Goal: Task Accomplishment & Management: Use online tool/utility

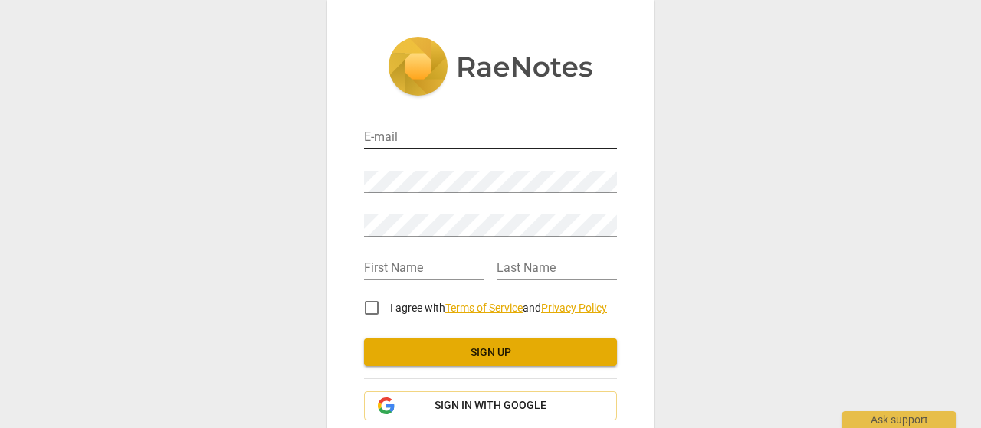
click at [500, 134] on input "email" at bounding box center [490, 138] width 253 height 22
type input "[DOMAIN_NAME][EMAIL_ADDRESS][DOMAIN_NAME]"
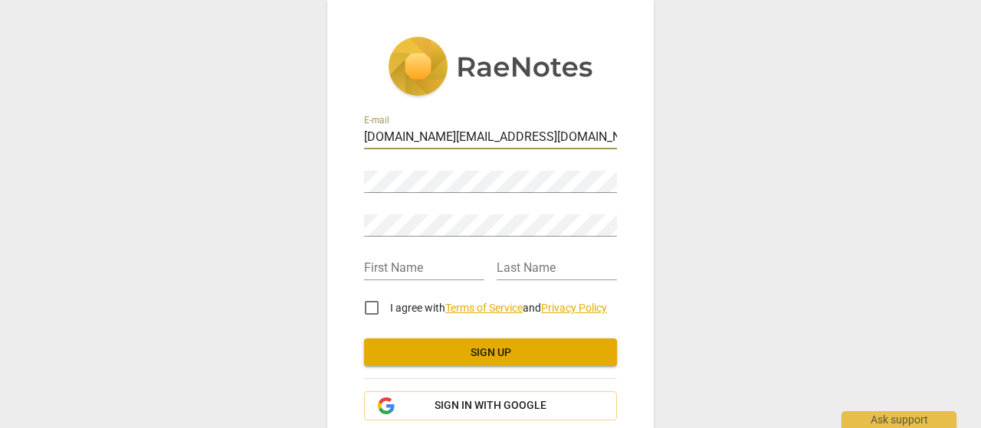
type input "Daisy"
type input "Tse"
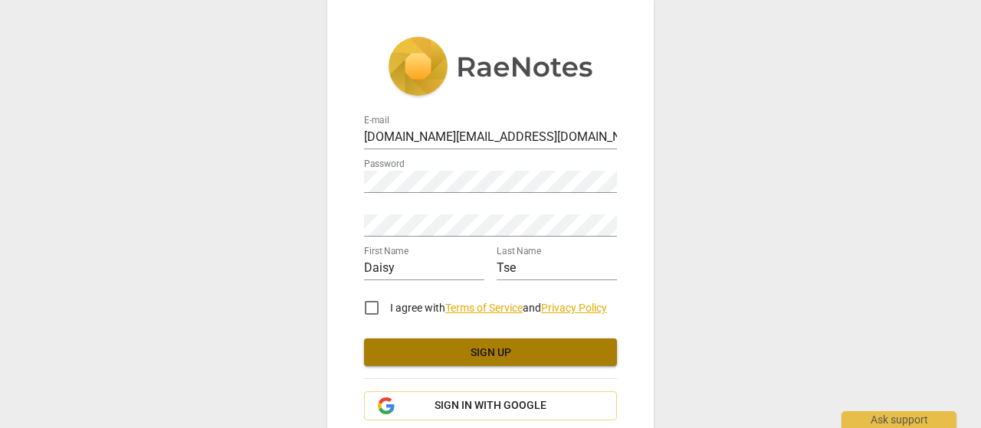
click at [514, 359] on span "Sign up" at bounding box center [490, 353] width 228 height 15
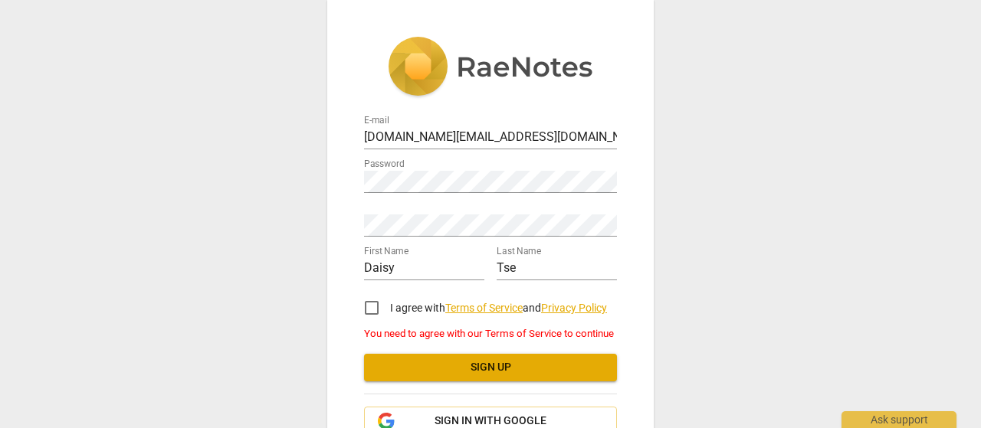
click at [377, 307] on input "I agree with Terms of Service and Privacy Policy" at bounding box center [371, 308] width 37 height 37
checkbox input "true"
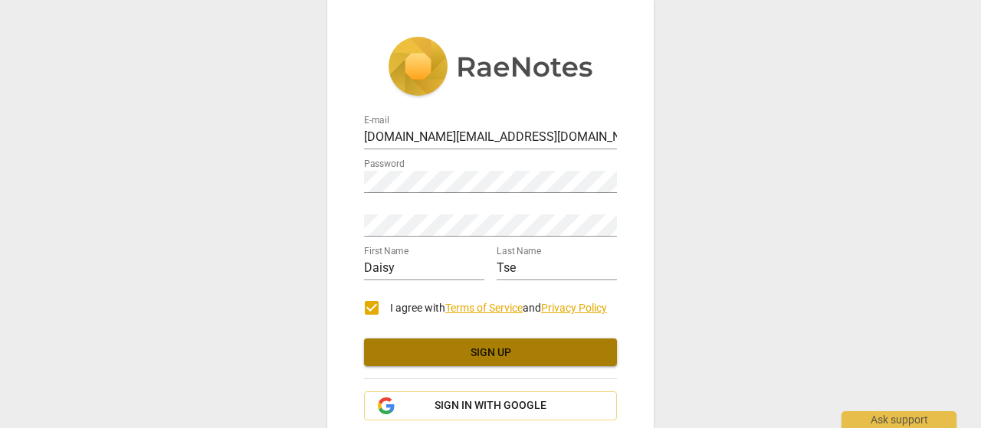
click at [457, 358] on span "Sign up" at bounding box center [490, 353] width 228 height 15
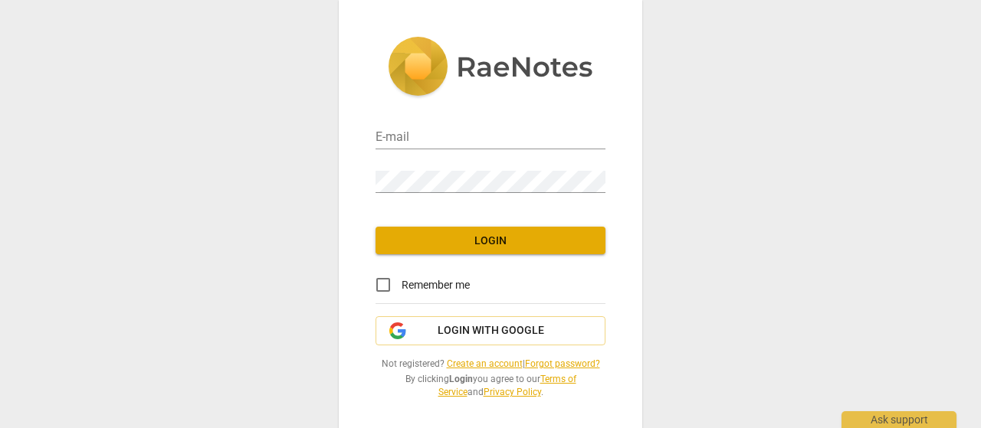
type input "[DOMAIN_NAME][EMAIL_ADDRESS][DOMAIN_NAME]"
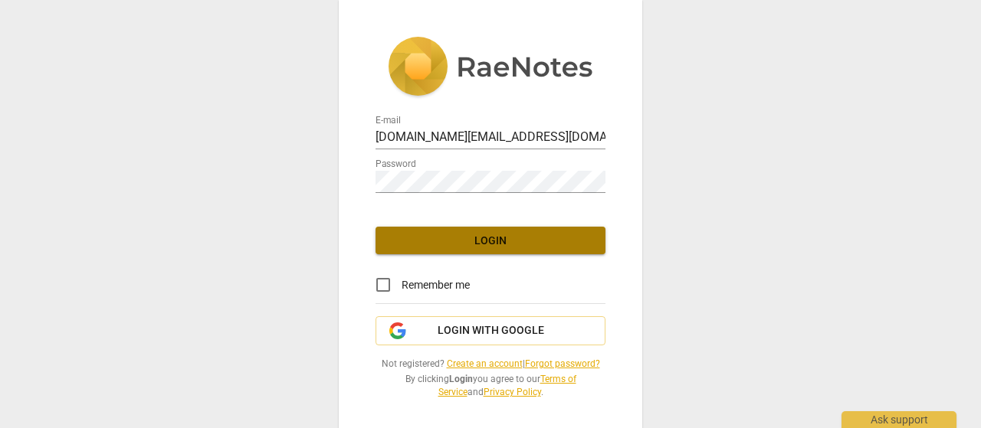
click at [506, 243] on span "Login" at bounding box center [490, 241] width 205 height 15
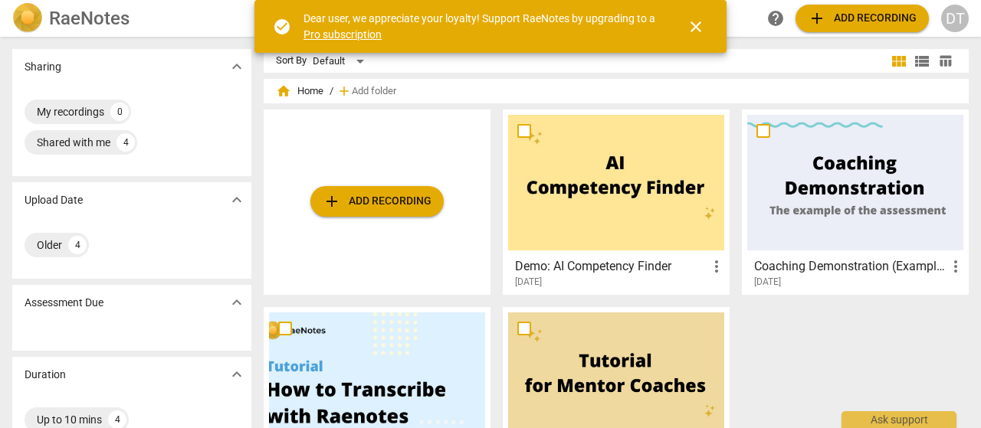
click at [410, 200] on span "add Add recording" at bounding box center [377, 201] width 109 height 18
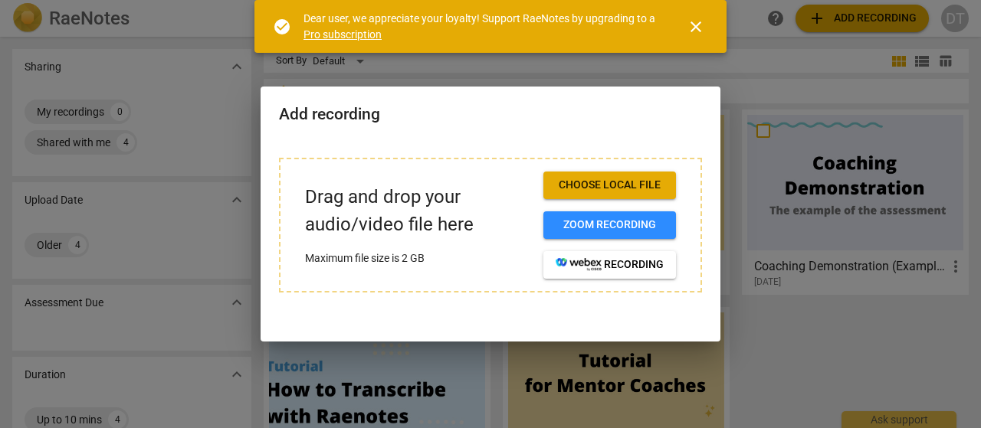
click at [610, 182] on span "Choose local file" at bounding box center [610, 185] width 108 height 15
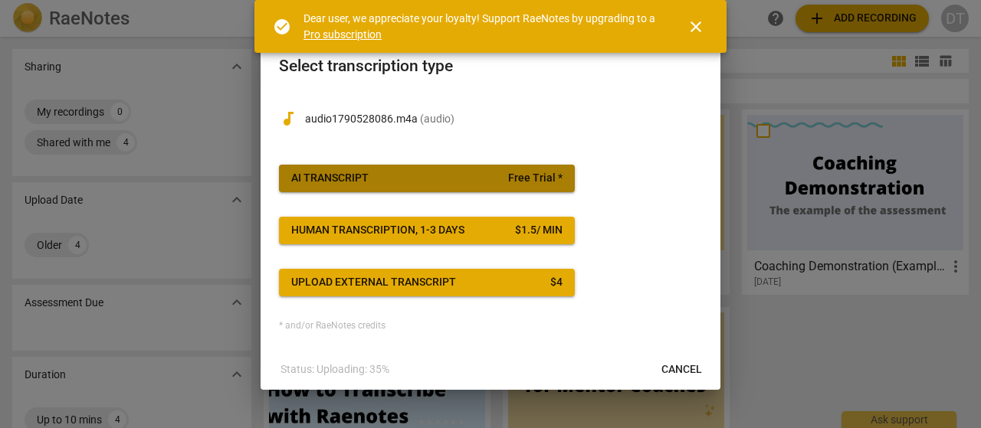
click at [546, 178] on span "Free Trial *" at bounding box center [535, 178] width 54 height 15
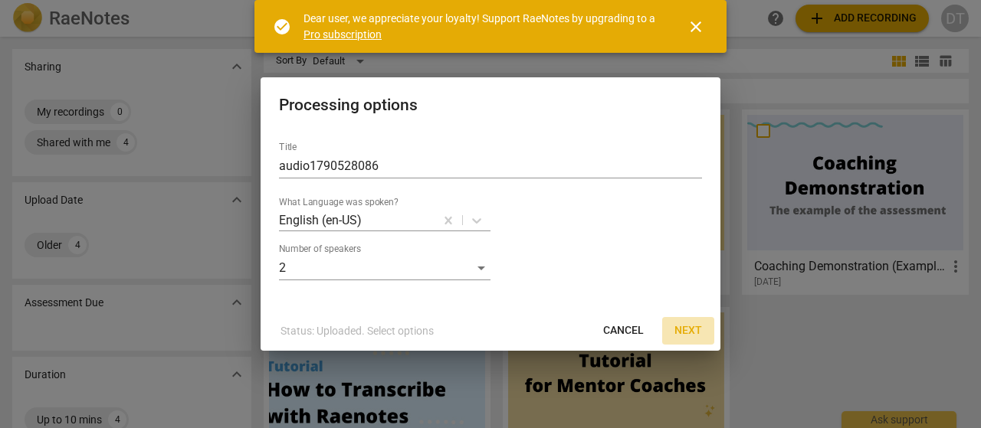
click at [691, 332] on span "Next" at bounding box center [688, 330] width 28 height 15
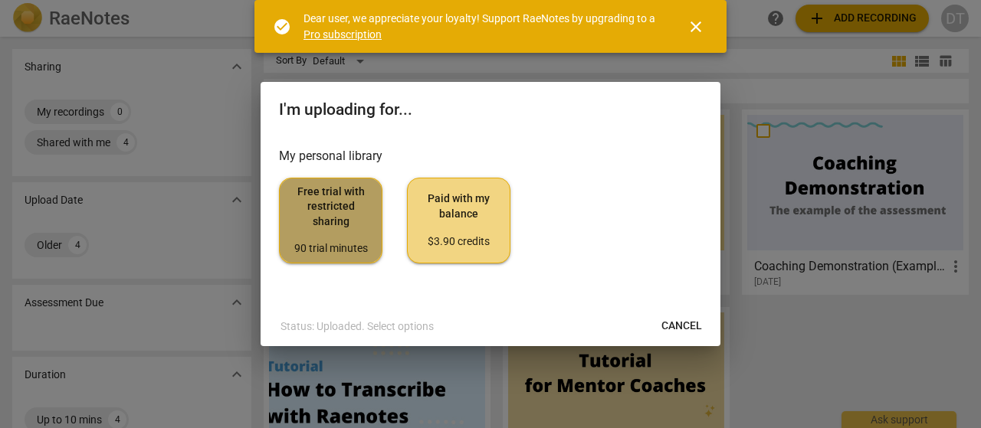
click at [350, 223] on span "Free trial with restricted sharing 90 trial minutes" at bounding box center [330, 221] width 77 height 72
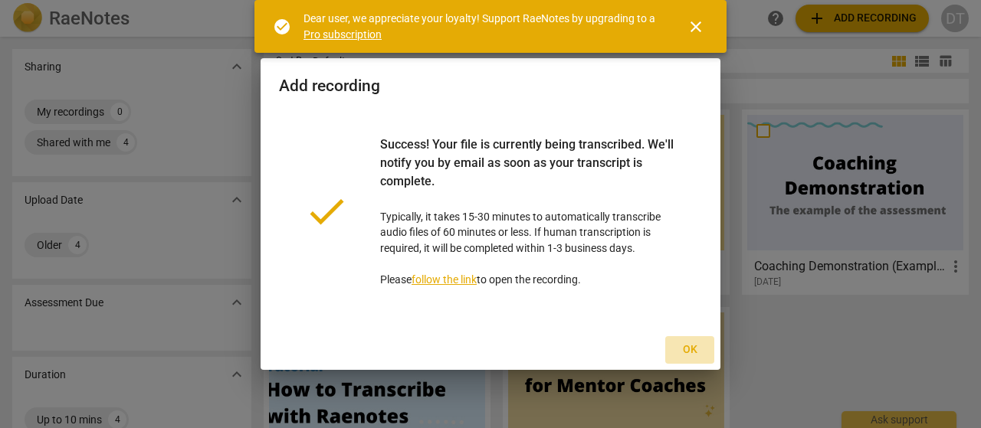
click at [691, 351] on span "Ok" at bounding box center [690, 350] width 25 height 15
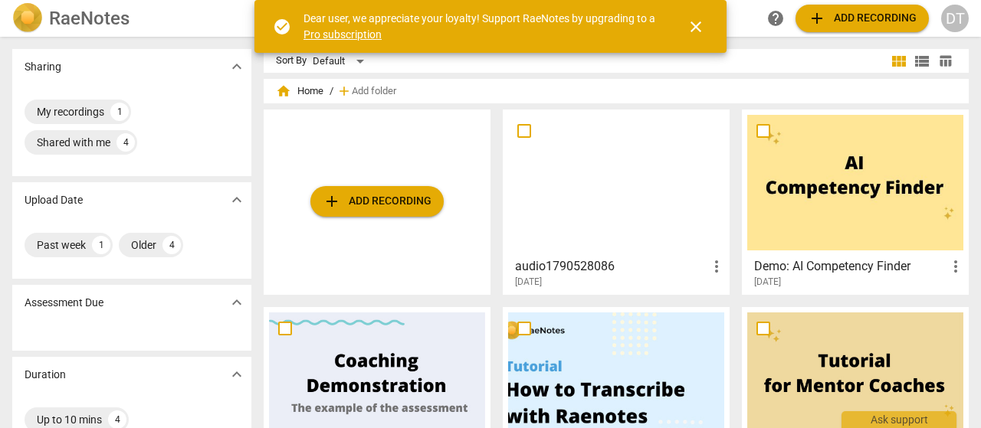
click at [616, 191] on div at bounding box center [616, 183] width 216 height 136
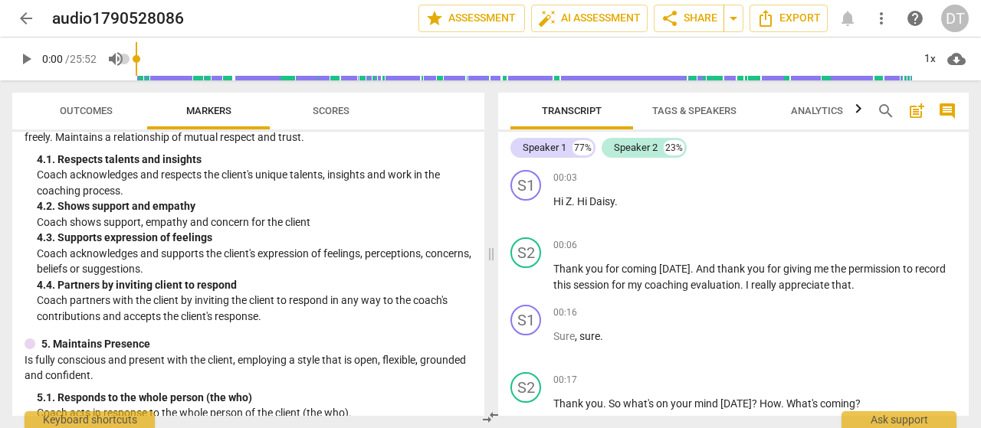
scroll to position [537, 0]
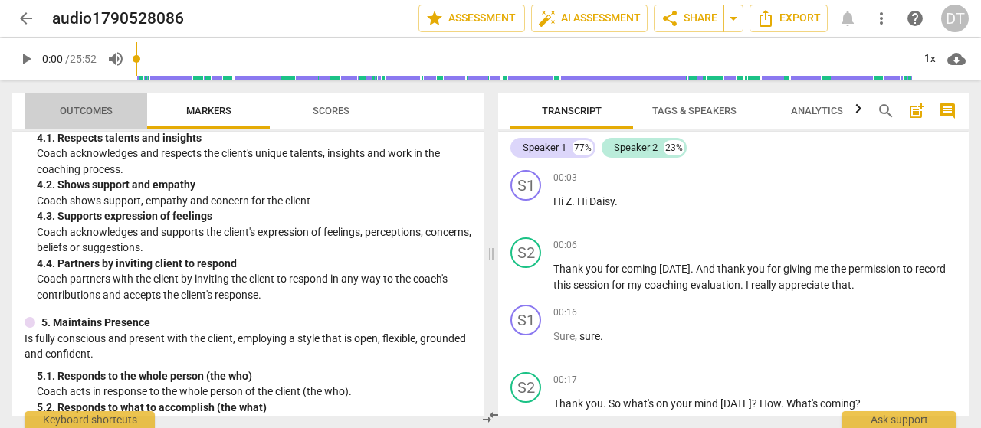
click at [103, 119] on span "Outcomes" at bounding box center [86, 111] width 90 height 21
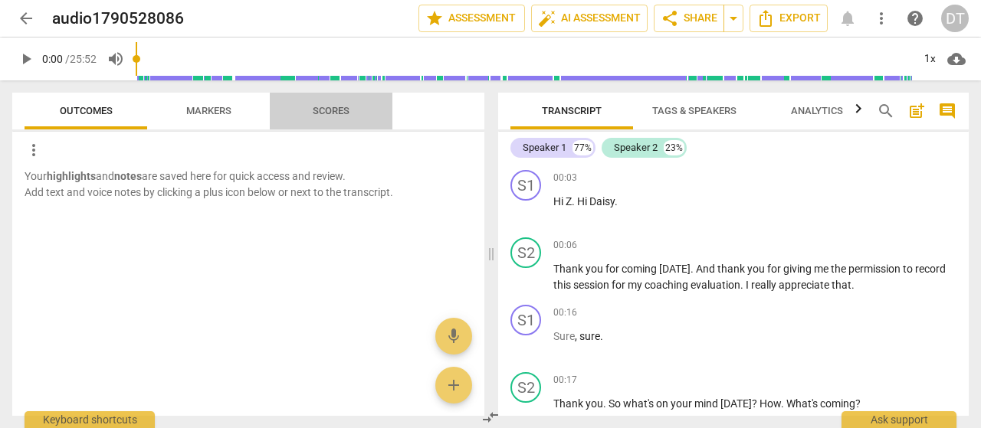
click at [351, 108] on span "Scores" at bounding box center [331, 111] width 74 height 21
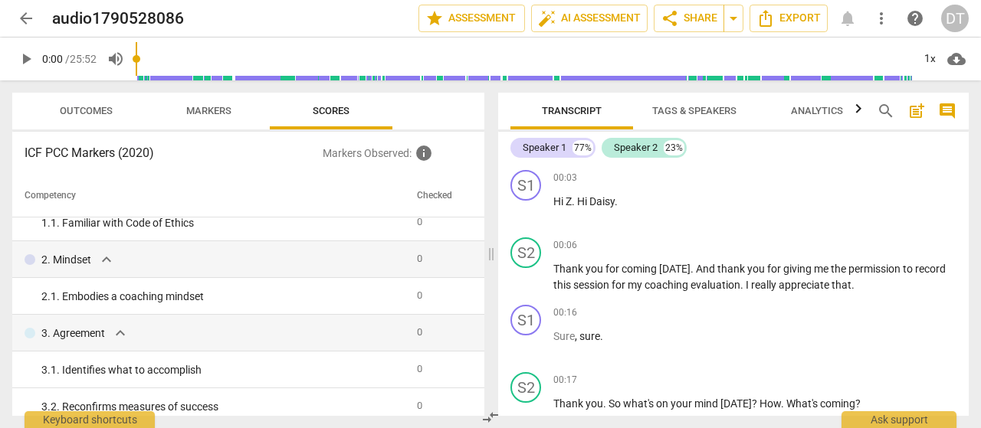
scroll to position [0, 0]
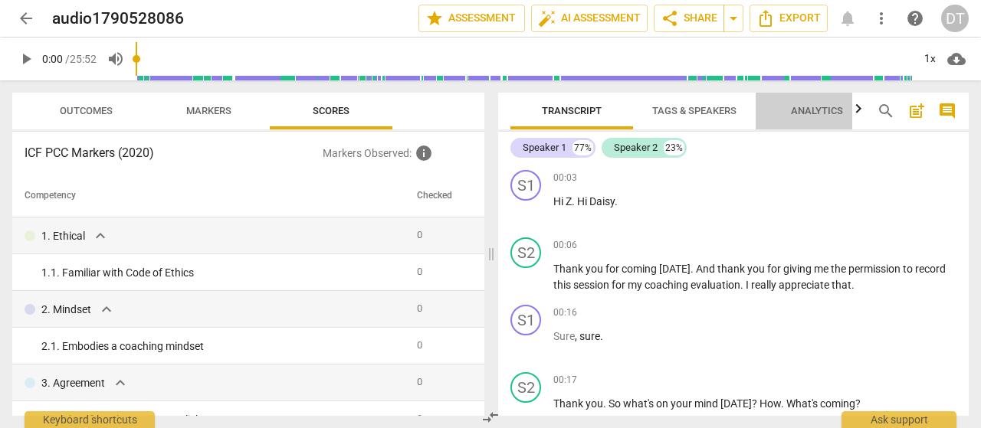
click at [825, 107] on span "Analytics" at bounding box center [817, 110] width 52 height 11
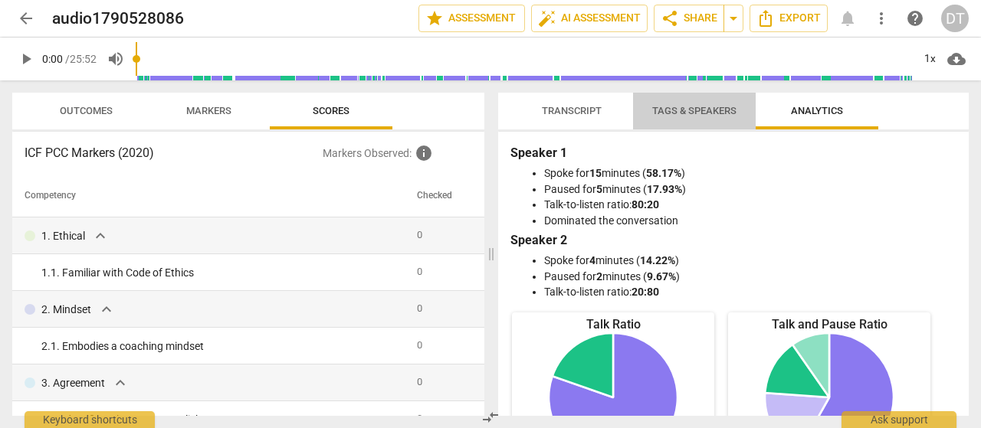
click at [697, 107] on span "Tags & Speakers" at bounding box center [694, 110] width 84 height 11
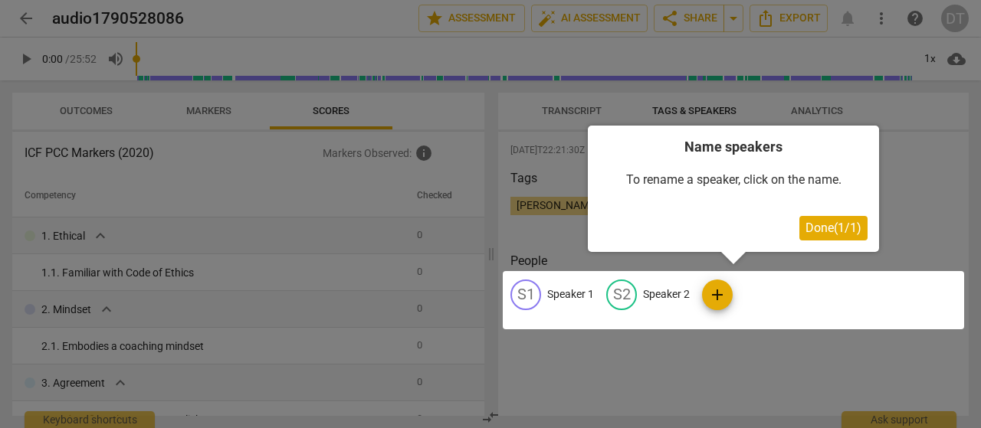
click at [932, 191] on div at bounding box center [490, 214] width 981 height 428
click at [566, 290] on div at bounding box center [733, 300] width 461 height 58
click at [858, 229] on span "Done ( 1 / 1 )" at bounding box center [834, 228] width 56 height 15
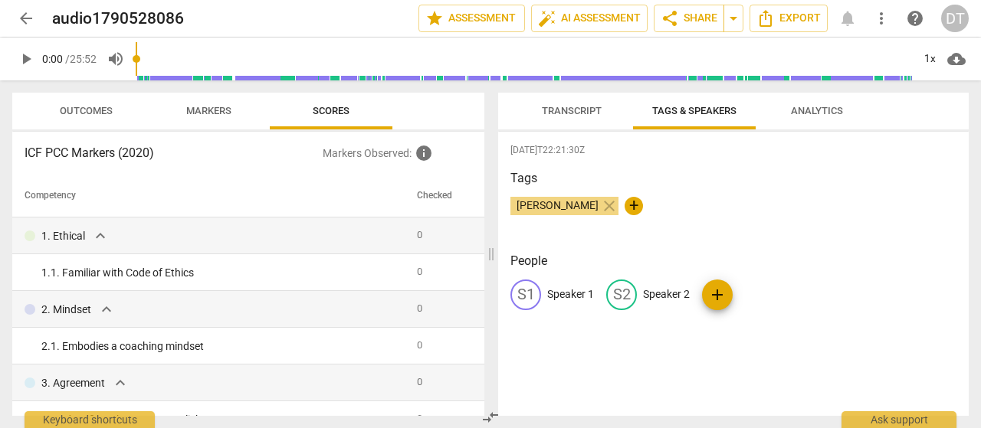
click at [543, 207] on span "Daisy Tse" at bounding box center [557, 205] width 94 height 12
drag, startPoint x: 561, startPoint y: 119, endPoint x: 635, endPoint y: 246, distance: 147.0
click at [562, 119] on span "Transcript" at bounding box center [571, 111] width 97 height 21
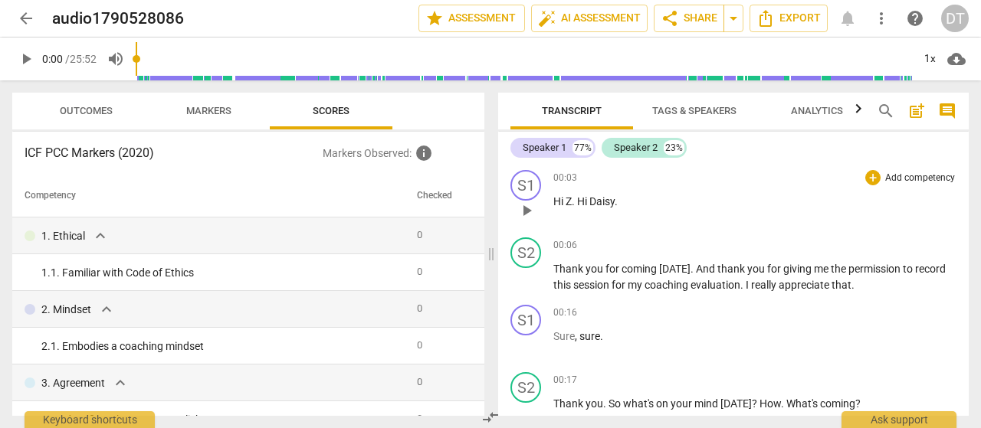
click at [582, 204] on span "Hi" at bounding box center [583, 201] width 12 height 12
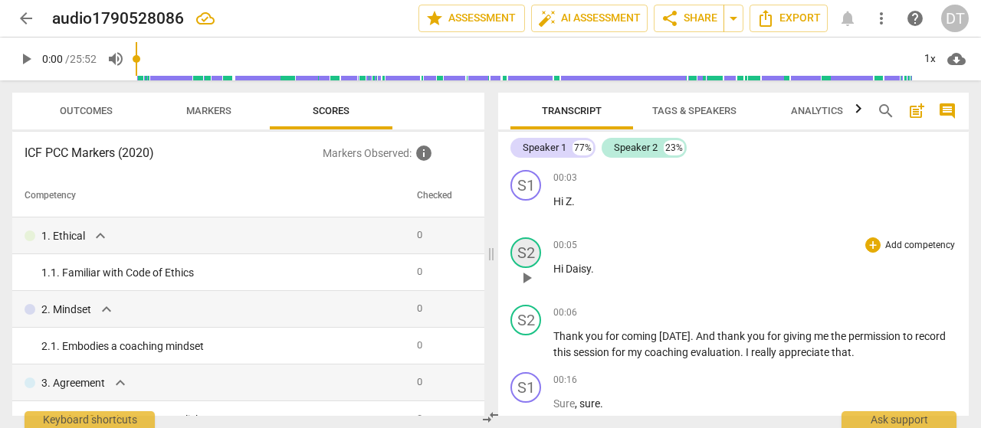
click at [524, 251] on div "S2" at bounding box center [525, 253] width 31 height 31
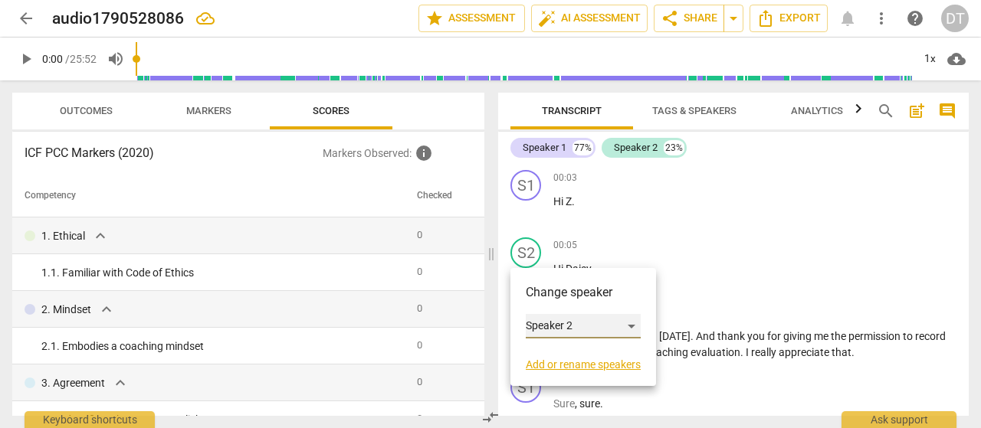
click at [637, 325] on div "Speaker 2" at bounding box center [583, 326] width 115 height 25
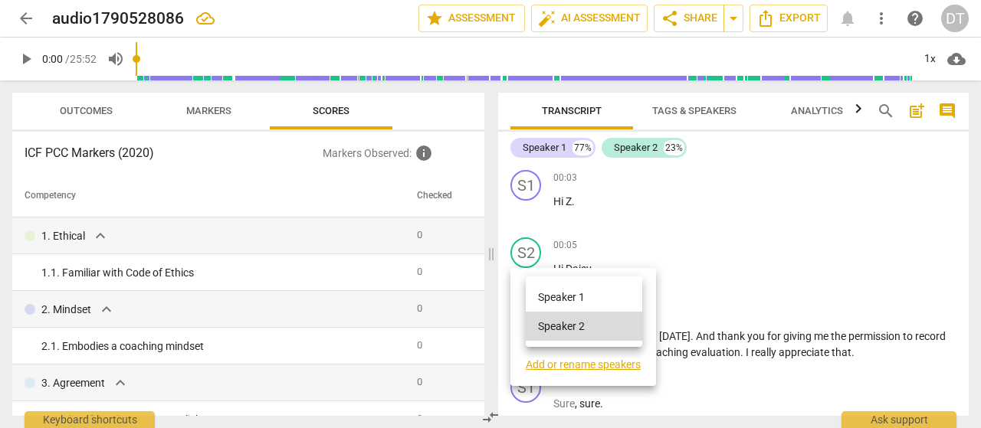
click at [607, 289] on li "Speaker 1" at bounding box center [584, 297] width 117 height 29
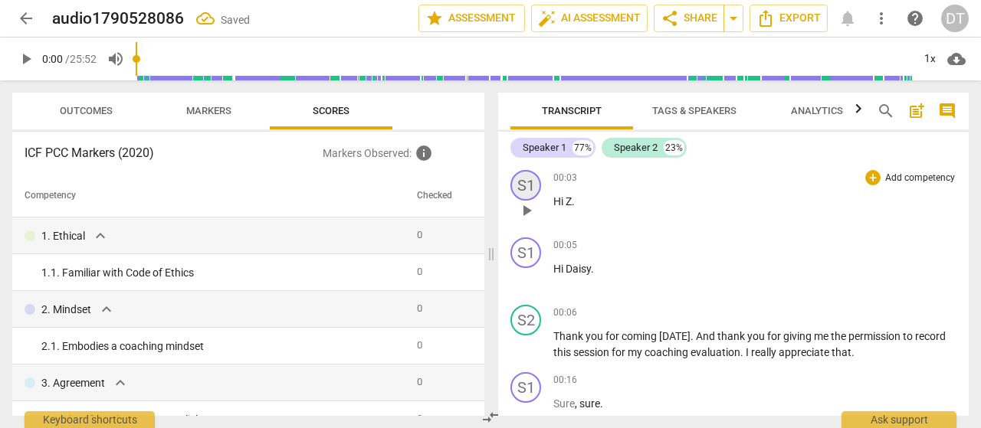
click at [535, 185] on div "S1" at bounding box center [525, 185] width 31 height 31
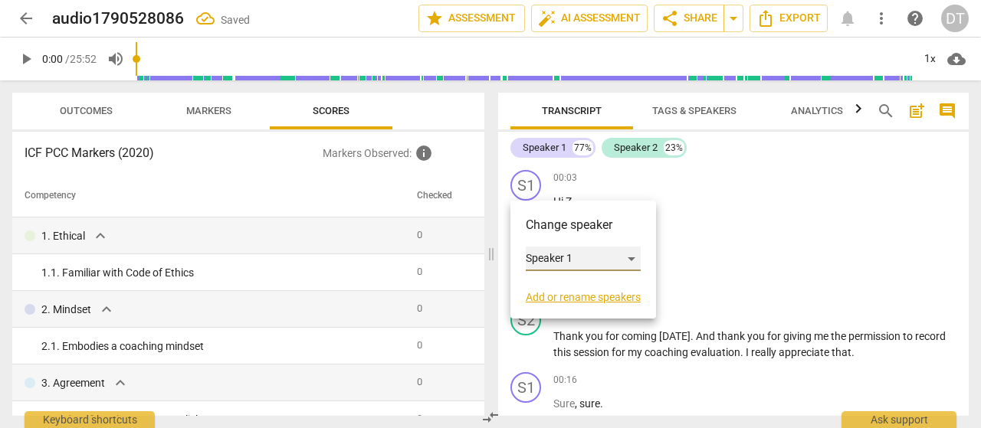
click at [634, 261] on div "Speaker 1" at bounding box center [583, 259] width 115 height 25
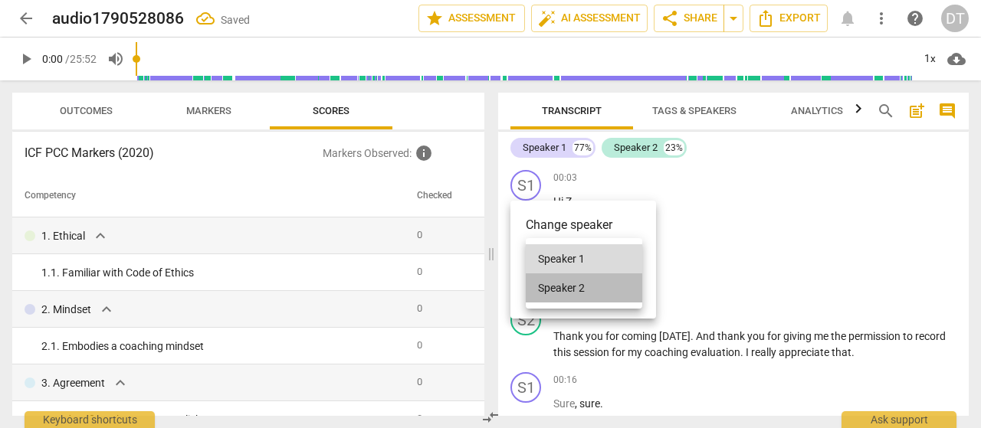
click at [574, 284] on li "Speaker 2" at bounding box center [584, 288] width 117 height 29
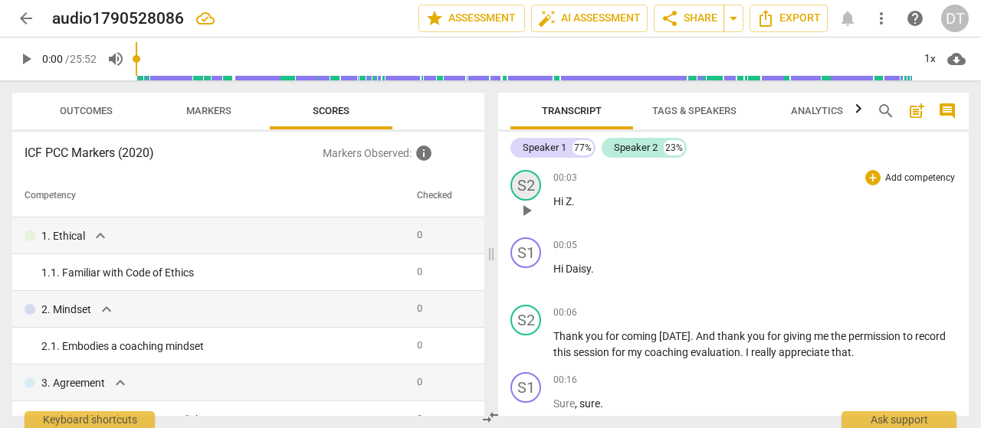
click at [526, 183] on div "S2" at bounding box center [525, 185] width 31 height 31
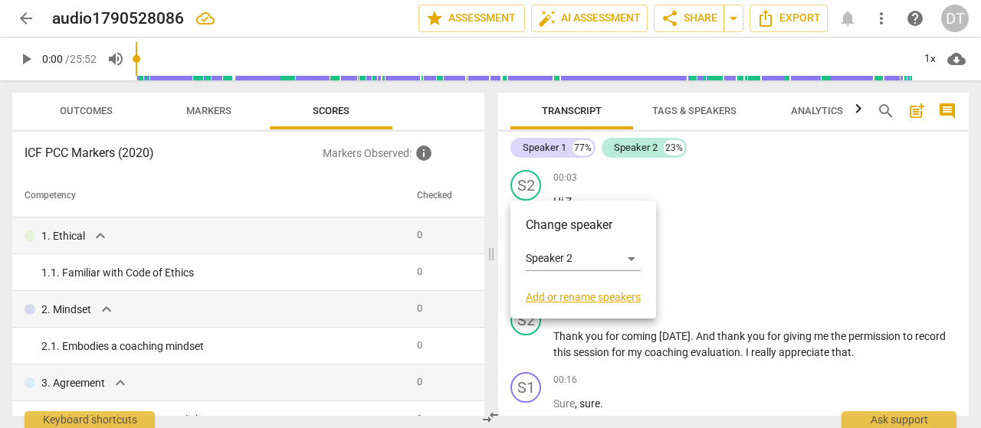
click at [586, 299] on link "Add or rename speakers" at bounding box center [583, 297] width 115 height 12
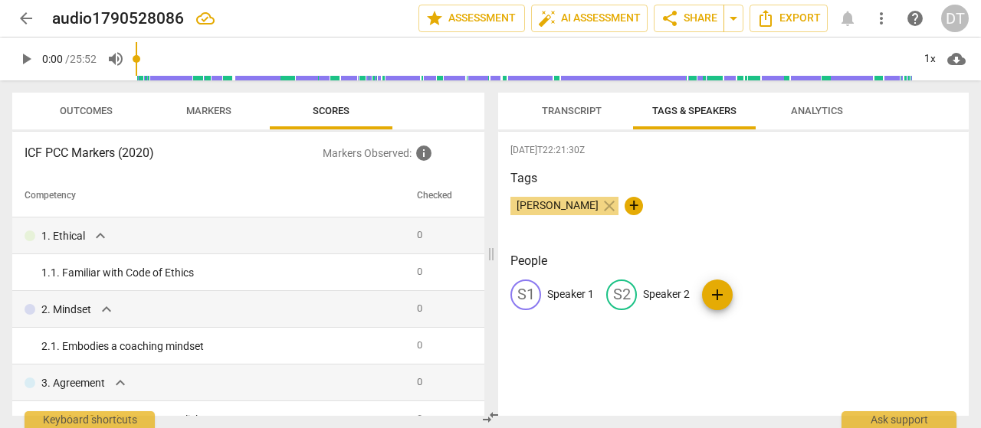
click at [553, 209] on span "Daisy Tse" at bounding box center [557, 205] width 94 height 12
click at [541, 205] on span "Daisy Tse" at bounding box center [557, 205] width 94 height 12
click at [527, 296] on span "edit" at bounding box center [526, 295] width 18 height 18
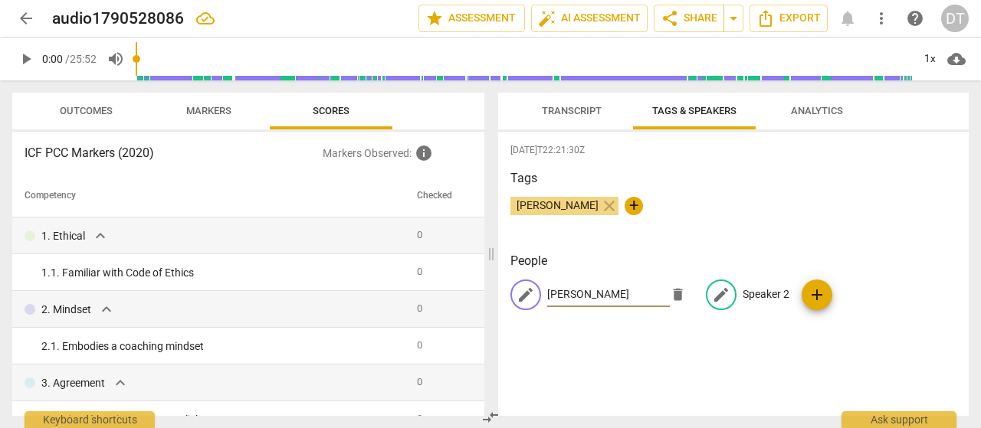
type input "Daisy Tse"
click at [760, 292] on p "Speaker 2" at bounding box center [766, 295] width 47 height 16
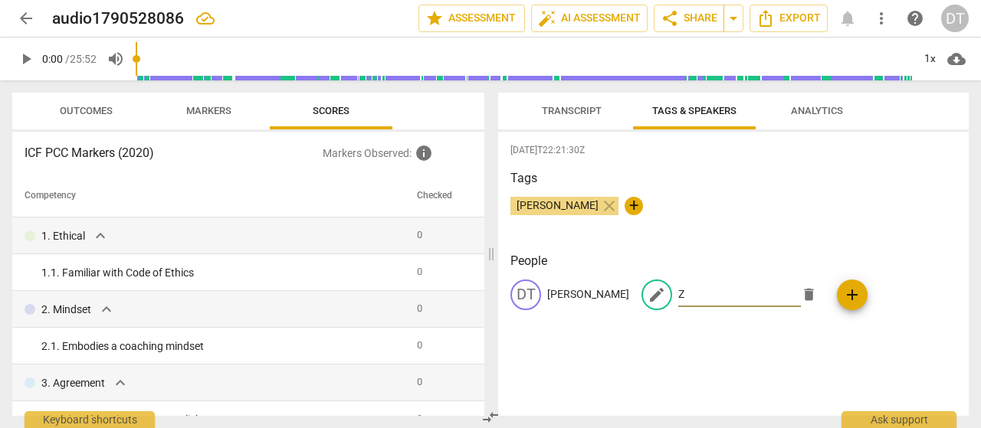
type input "Z"
click at [754, 348] on div "2025-09-06T22:21:30Z Tags Daisy Tse close + People DT Daisy Tse edit Z delete a…" at bounding box center [733, 274] width 471 height 284
drag, startPoint x: 575, startPoint y: 111, endPoint x: 636, endPoint y: 236, distance: 139.2
click at [576, 111] on span "Transcript" at bounding box center [572, 110] width 60 height 11
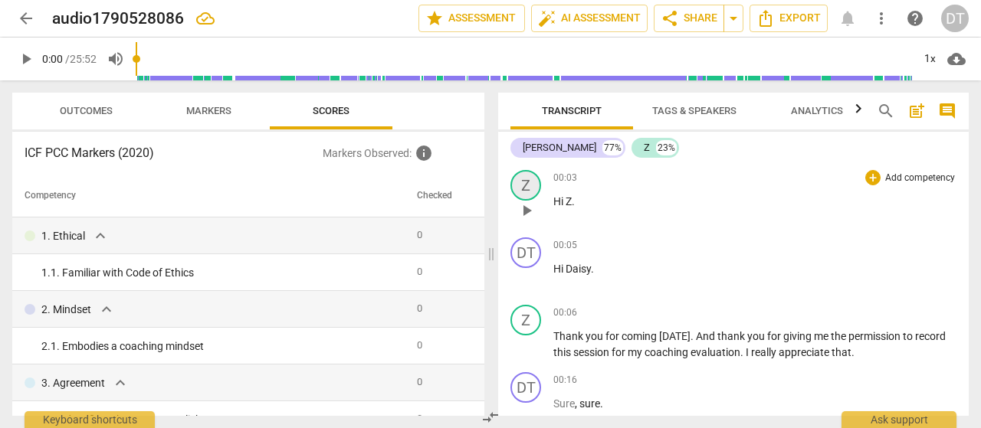
click at [521, 181] on div "Z" at bounding box center [525, 185] width 31 height 31
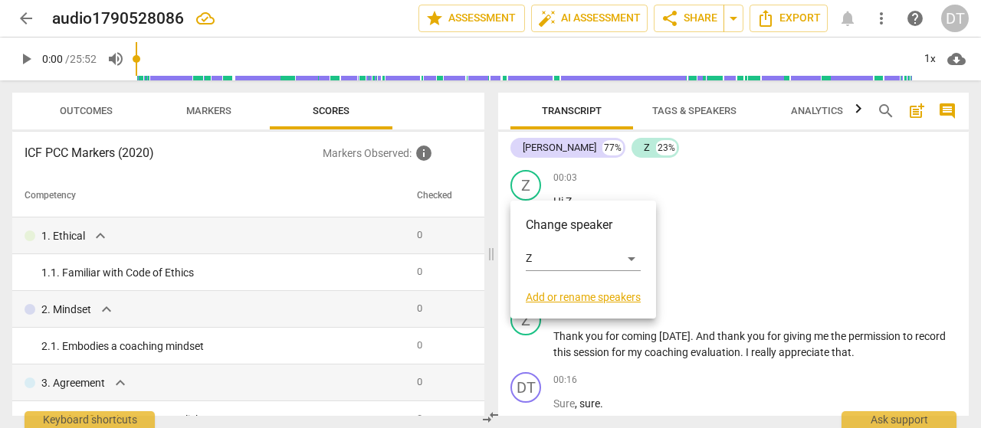
click at [596, 297] on link "Add or rename speakers" at bounding box center [583, 297] width 115 height 12
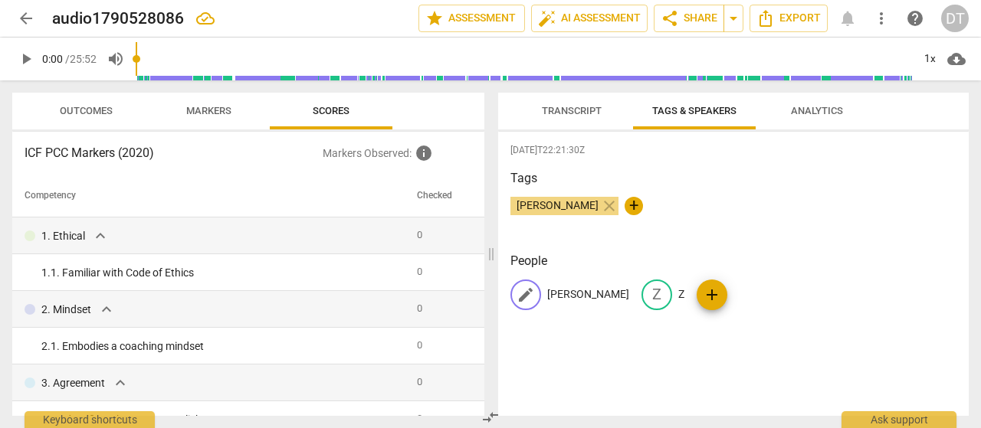
click at [558, 292] on p "Daisy Tse" at bounding box center [588, 295] width 82 height 16
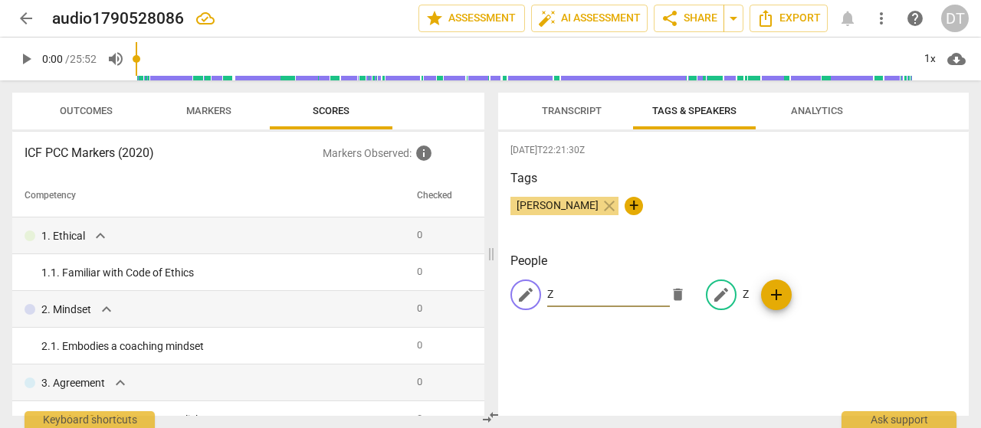
type input "Z"
click at [725, 287] on div "edit" at bounding box center [721, 295] width 31 height 31
type input "Daisy Tse"
click at [776, 358] on div "2025-09-06T22:21:30Z Tags Daisy Tse close + People Z Z edit Daisy Tse delete add" at bounding box center [733, 274] width 471 height 284
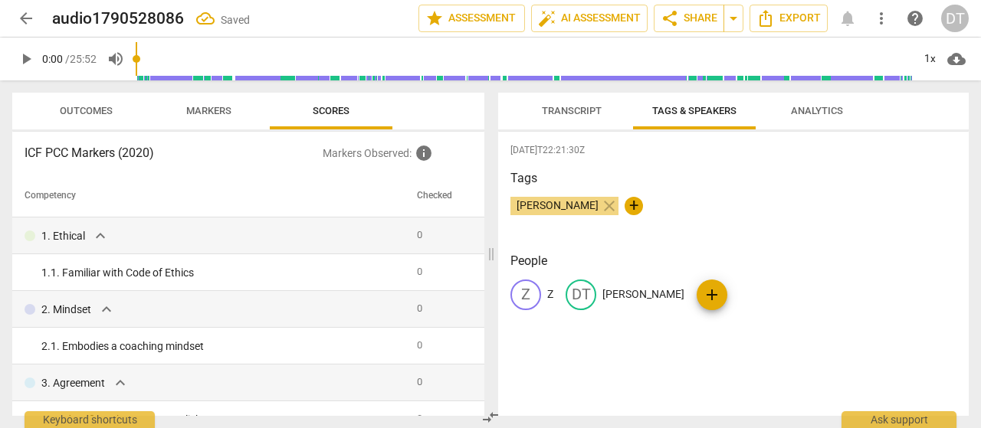
click at [556, 110] on span "Transcript" at bounding box center [572, 110] width 60 height 11
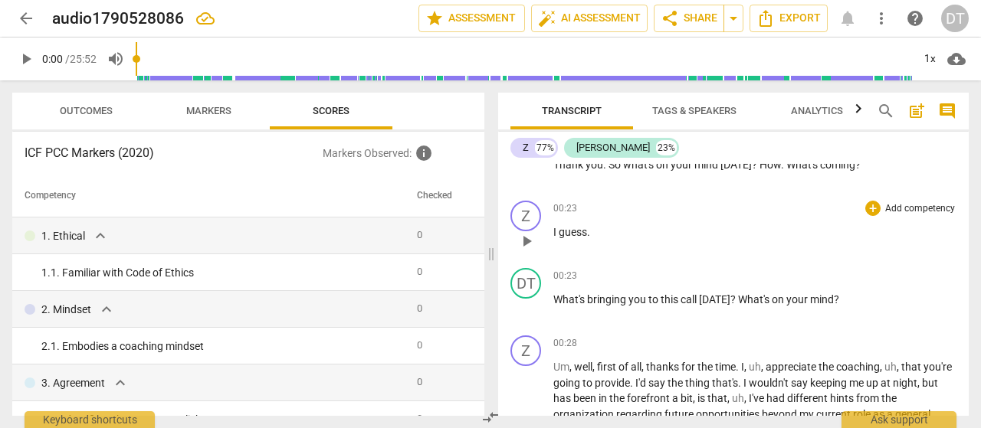
scroll to position [230, 0]
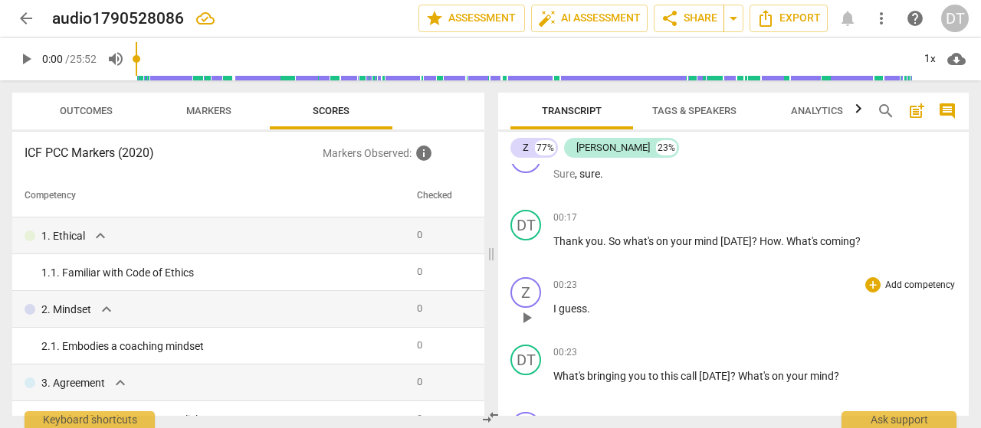
click at [553, 304] on span "I" at bounding box center [555, 309] width 5 height 12
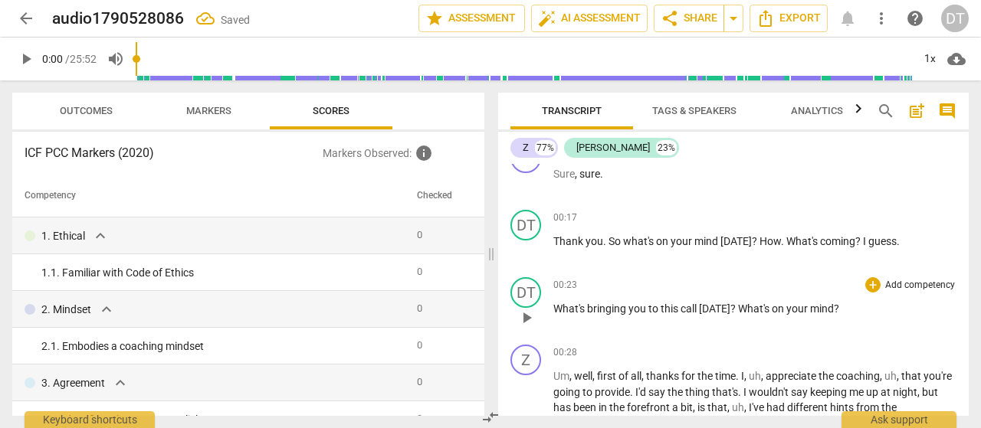
click at [553, 310] on span "What's" at bounding box center [570, 309] width 34 height 12
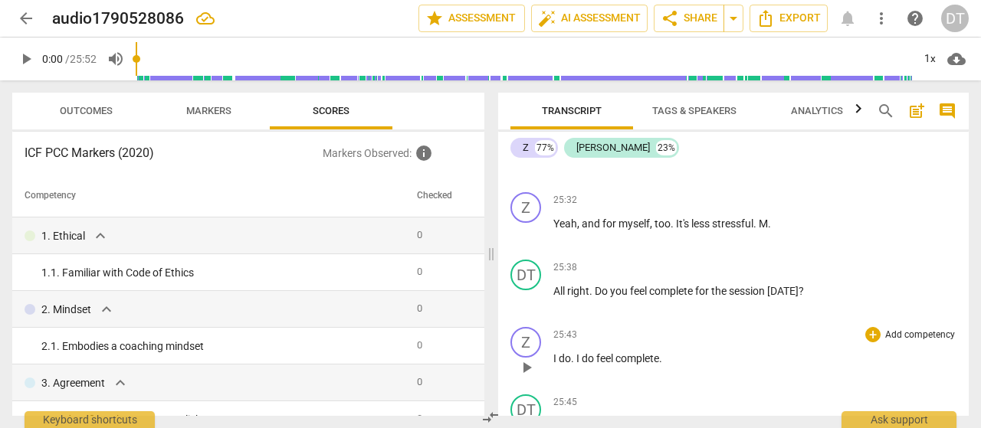
scroll to position [6548, 0]
